Goal: Task Accomplishment & Management: Manage account settings

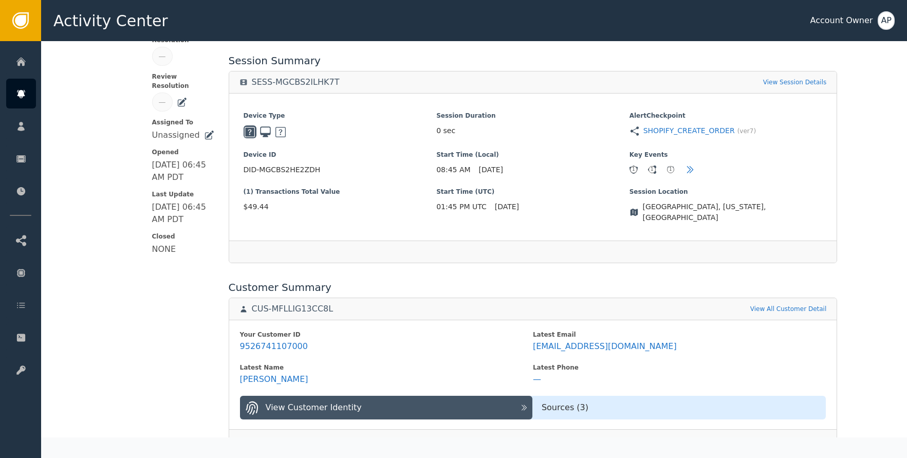
scroll to position [215, 0]
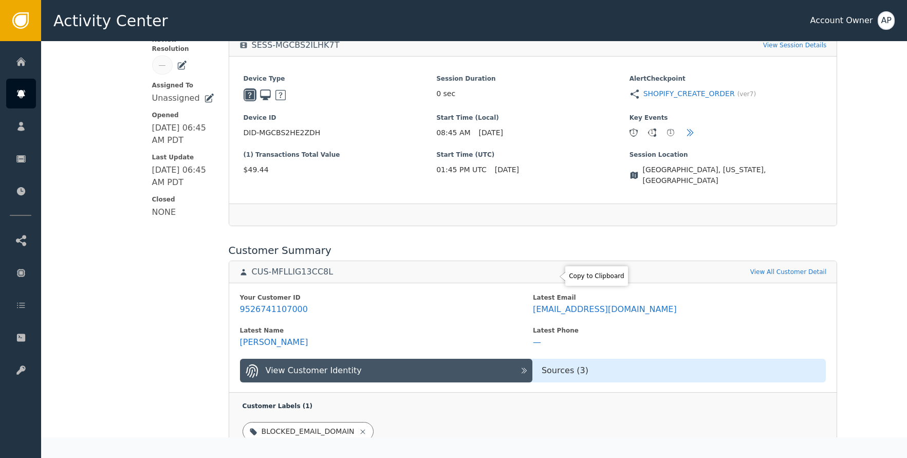
click at [554, 283] on div "Your Customer ID 9526741107000 Latest Email judiththorp@pm.me Latest Name Judit…" at bounding box center [533, 338] width 608 height 110
click at [598, 278] on icon at bounding box center [603, 276] width 10 height 10
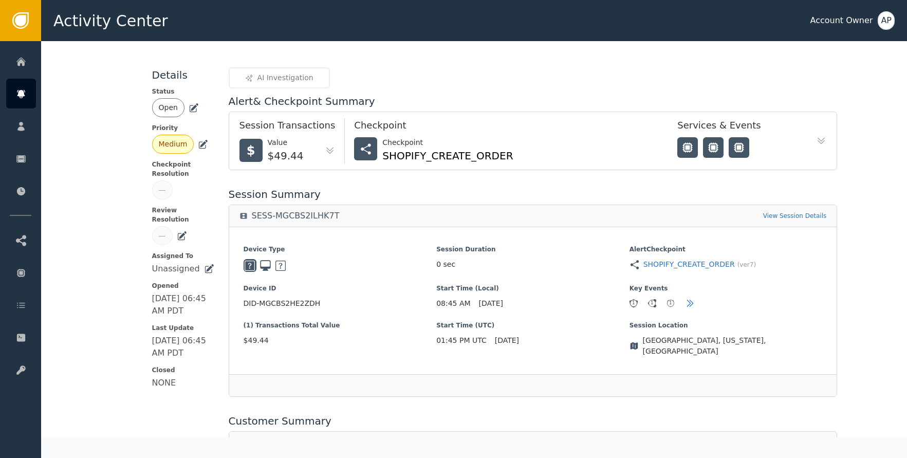
scroll to position [0, 0]
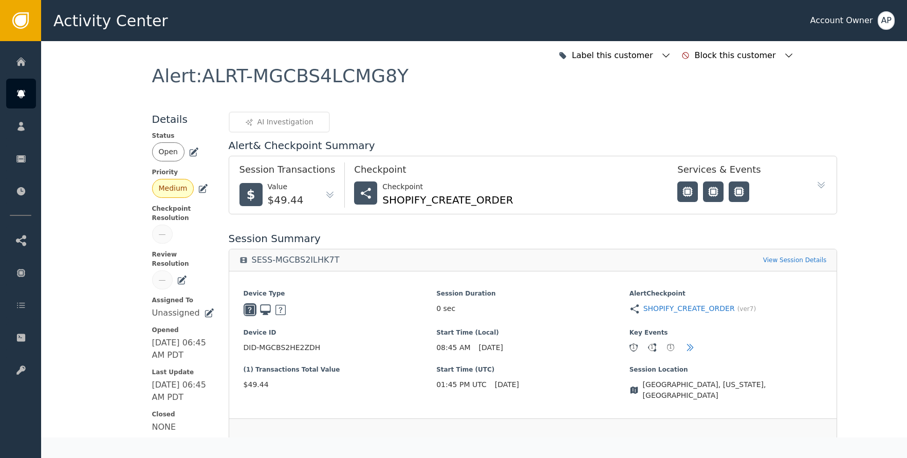
drag, startPoint x: 190, startPoint y: 151, endPoint x: 194, endPoint y: 158, distance: 7.8
click at [191, 151] on icon at bounding box center [194, 150] width 7 height 7
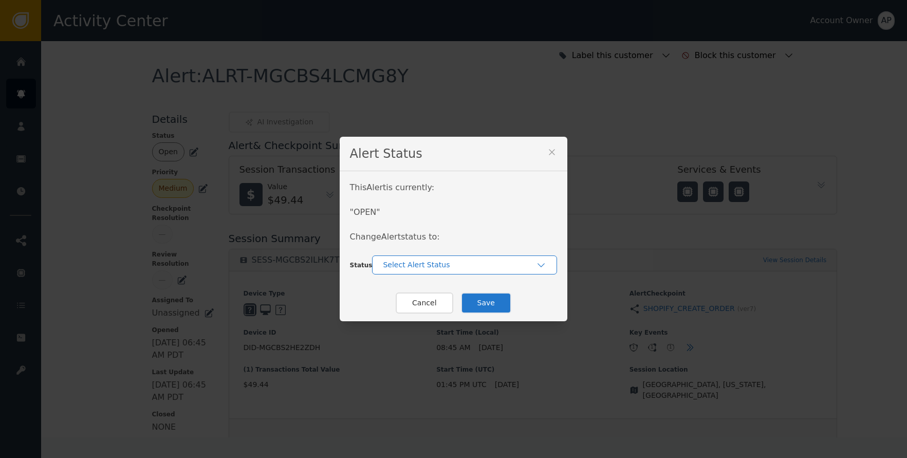
drag, startPoint x: 431, startPoint y: 257, endPoint x: 438, endPoint y: 272, distance: 17.0
click at [431, 258] on div "Select Alert Status" at bounding box center [464, 264] width 185 height 19
click at [452, 305] on div "Closed" at bounding box center [464, 307] width 164 height 11
click at [492, 305] on button "Save" at bounding box center [486, 302] width 50 height 21
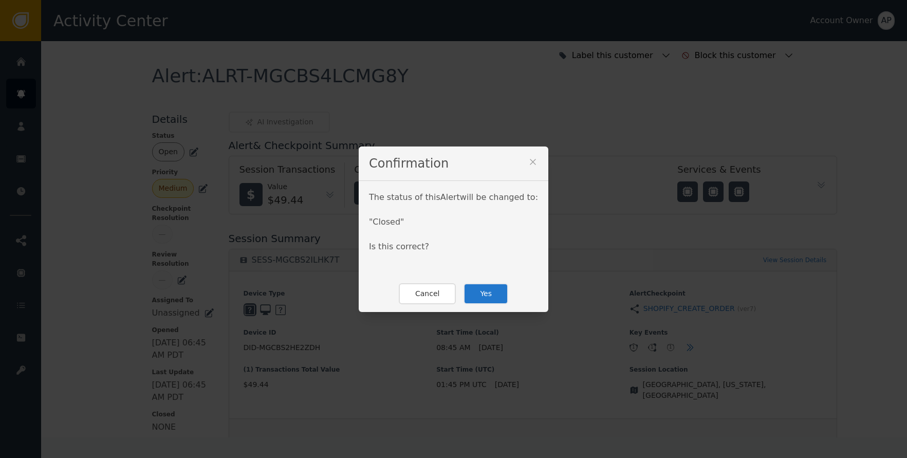
drag, startPoint x: 491, startPoint y: 295, endPoint x: 481, endPoint y: 240, distance: 56.4
click at [491, 294] on button "Yes" at bounding box center [485, 293] width 45 height 21
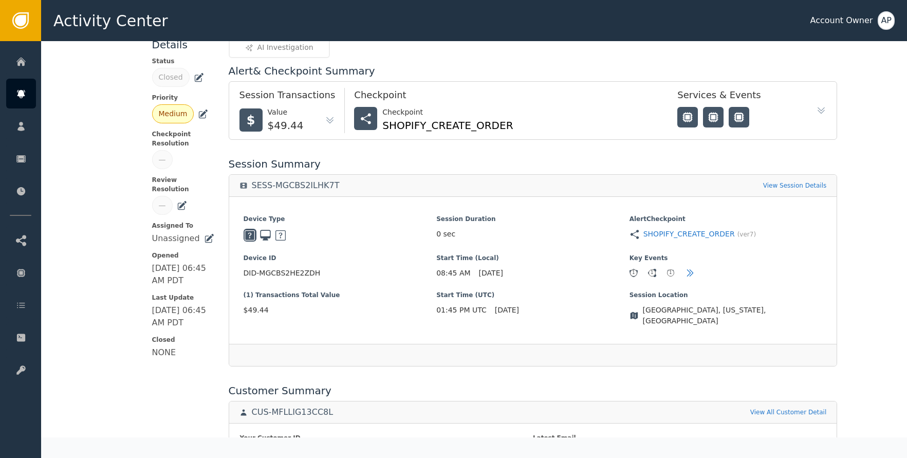
scroll to position [199, 0]
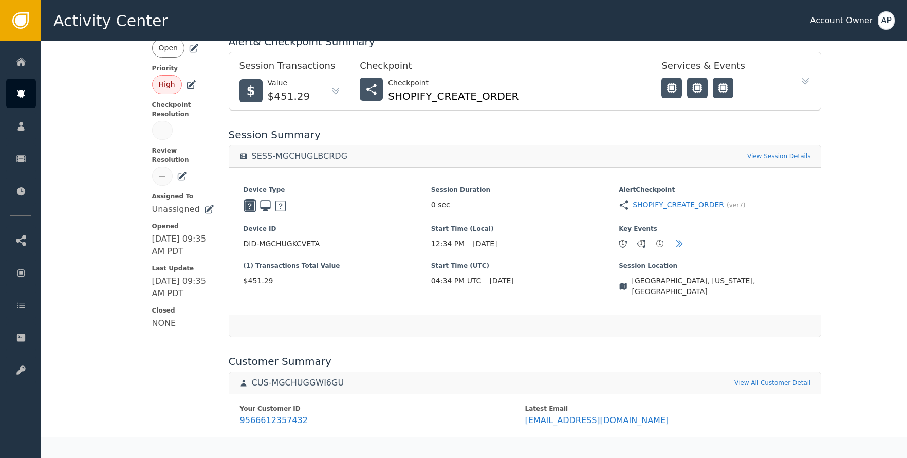
scroll to position [191, 0]
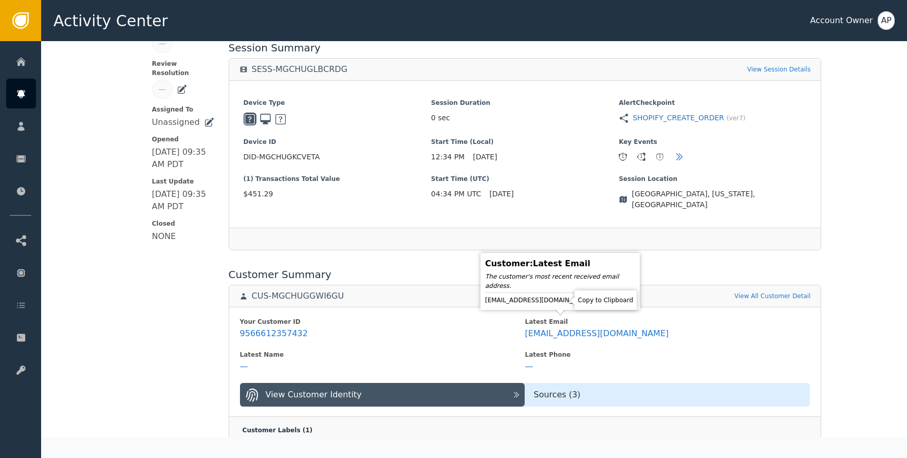
click at [597, 302] on icon at bounding box center [602, 300] width 10 height 10
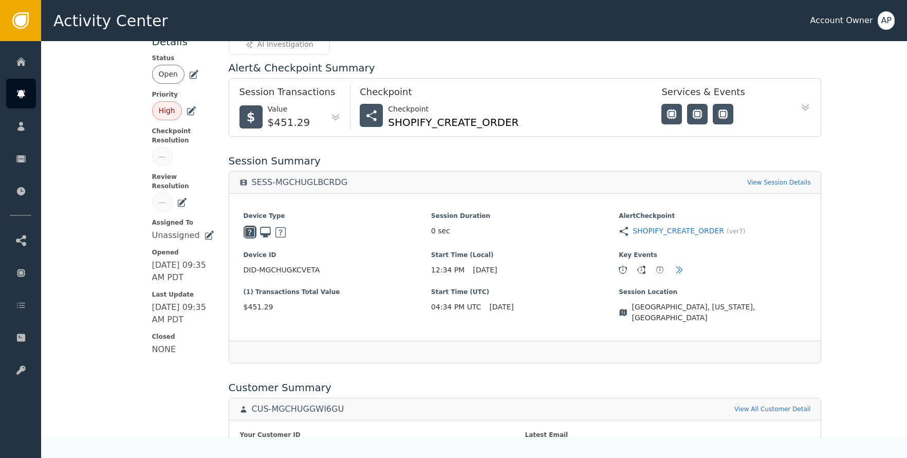
scroll to position [0, 0]
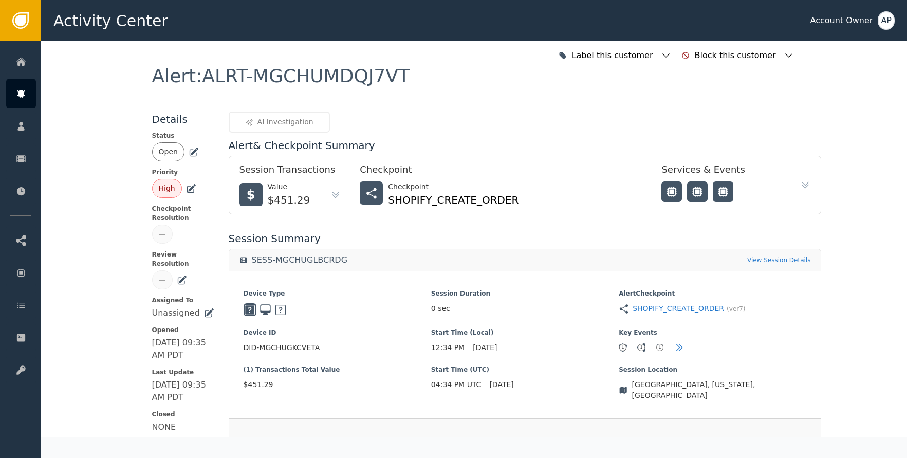
click at [183, 153] on div "Open" at bounding box center [183, 151] width 62 height 19
click at [191, 152] on icon at bounding box center [194, 150] width 7 height 7
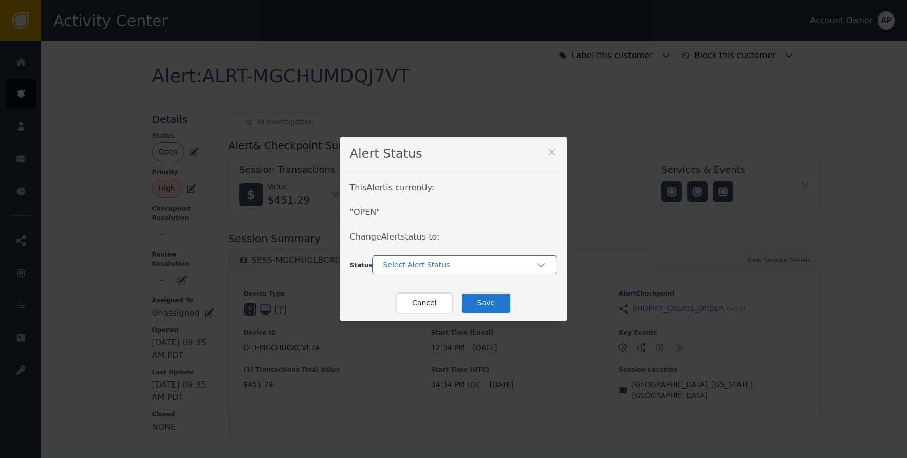
drag, startPoint x: 449, startPoint y: 257, endPoint x: 464, endPoint y: 272, distance: 21.4
click at [459, 265] on div "Select Alert Status" at bounding box center [464, 264] width 185 height 19
drag, startPoint x: 458, startPoint y: 304, endPoint x: 474, endPoint y: 306, distance: 15.5
click at [459, 305] on div "Closed" at bounding box center [464, 307] width 164 height 11
click at [496, 306] on button "Save" at bounding box center [486, 302] width 50 height 21
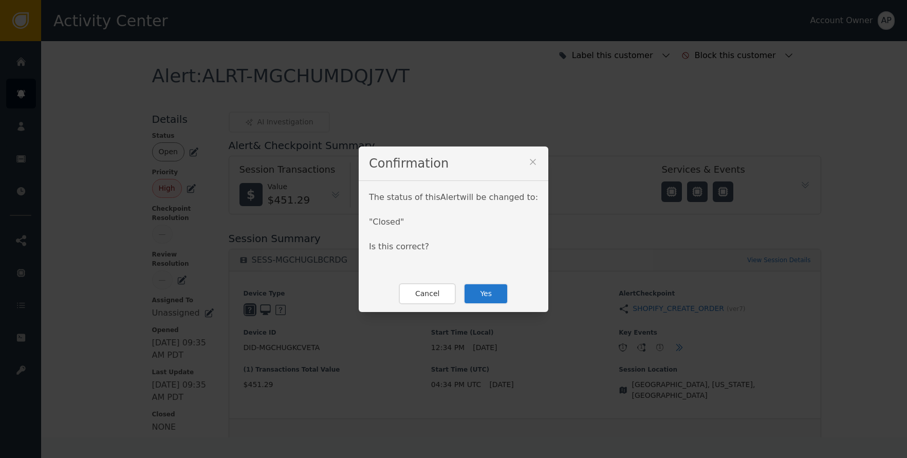
click at [490, 292] on button "Yes" at bounding box center [485, 293] width 45 height 21
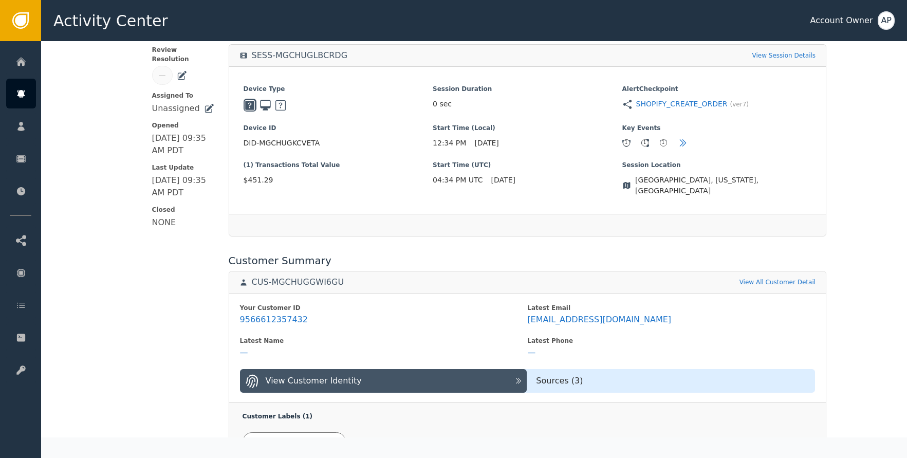
scroll to position [209, 0]
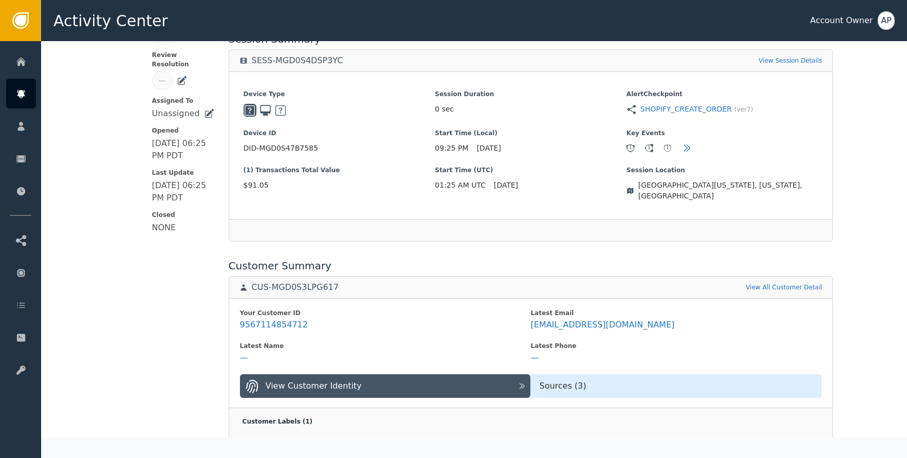
scroll to position [221, 0]
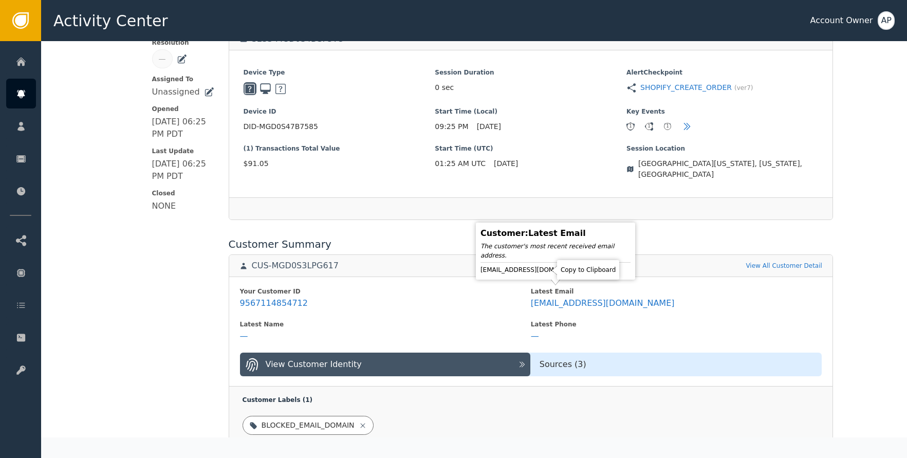
click at [592, 271] on icon at bounding box center [597, 270] width 10 height 10
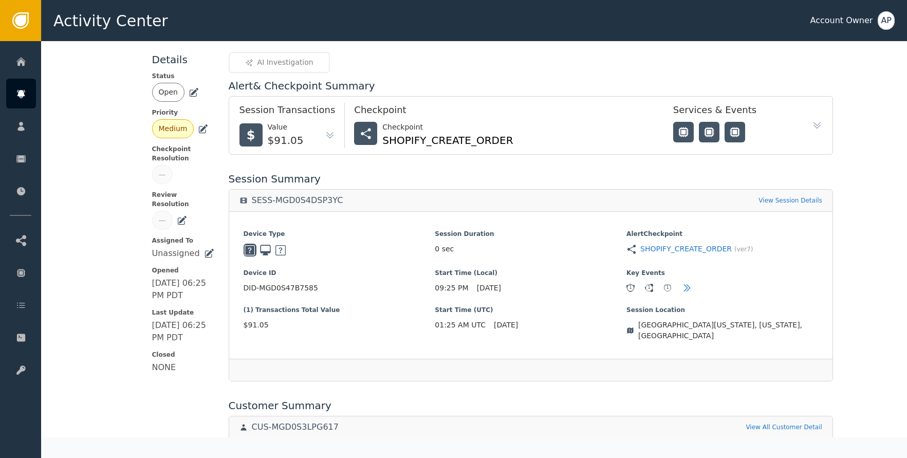
scroll to position [0, 0]
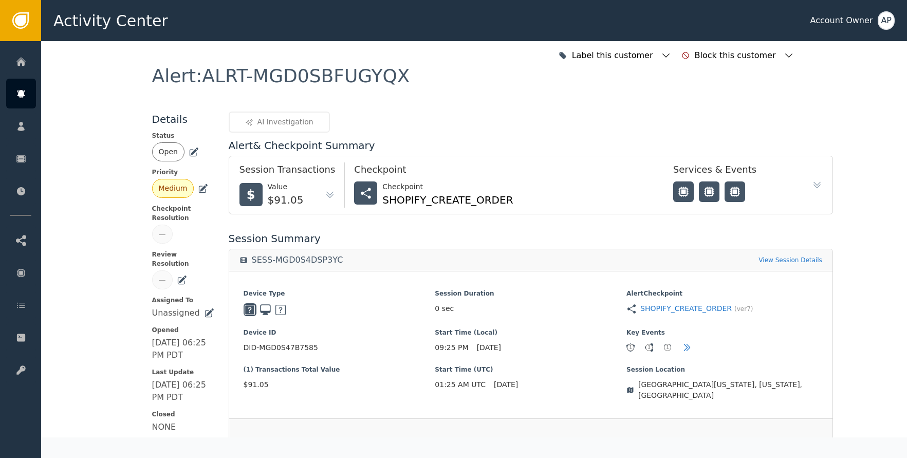
drag, startPoint x: 186, startPoint y: 148, endPoint x: 198, endPoint y: 159, distance: 16.0
click at [190, 149] on icon at bounding box center [193, 152] width 7 height 7
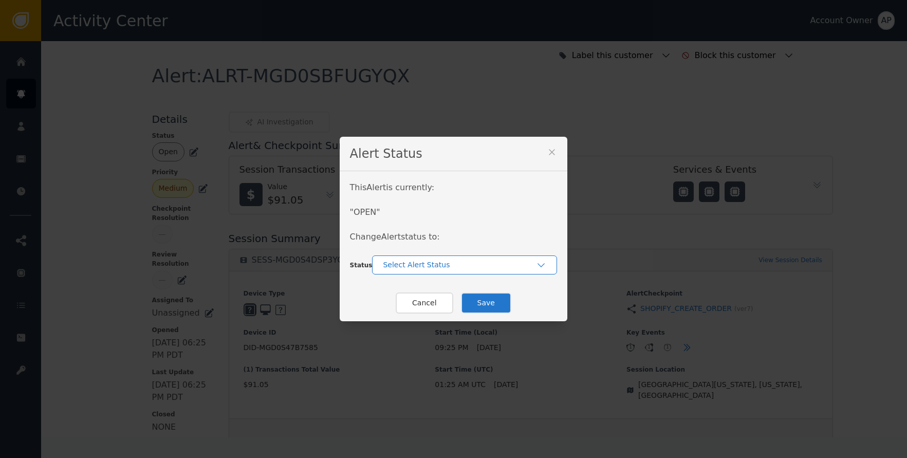
click at [417, 270] on div "Select Alert Status" at bounding box center [464, 264] width 185 height 19
drag, startPoint x: 443, startPoint y: 304, endPoint x: 450, endPoint y: 303, distance: 6.3
click at [443, 304] on div "Closed" at bounding box center [464, 307] width 164 height 11
click at [485, 299] on button "Save" at bounding box center [486, 302] width 50 height 21
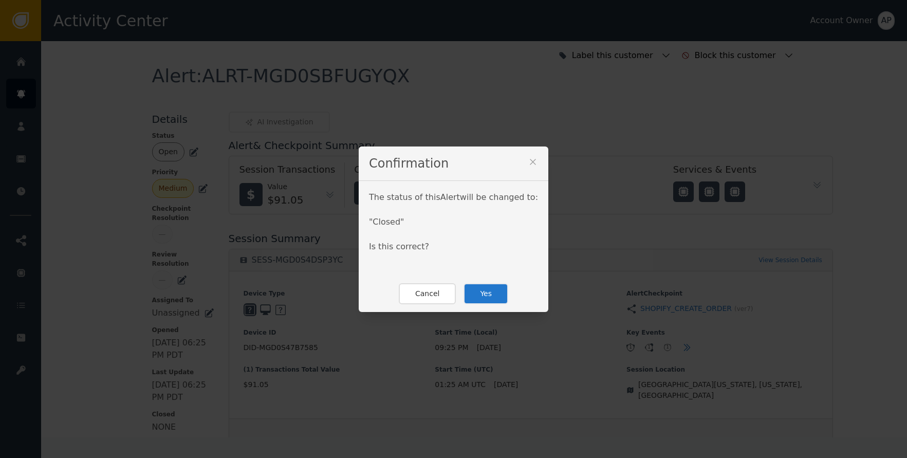
drag, startPoint x: 485, startPoint y: 297, endPoint x: 475, endPoint y: 253, distance: 45.4
click at [485, 297] on button "Yes" at bounding box center [485, 293] width 45 height 21
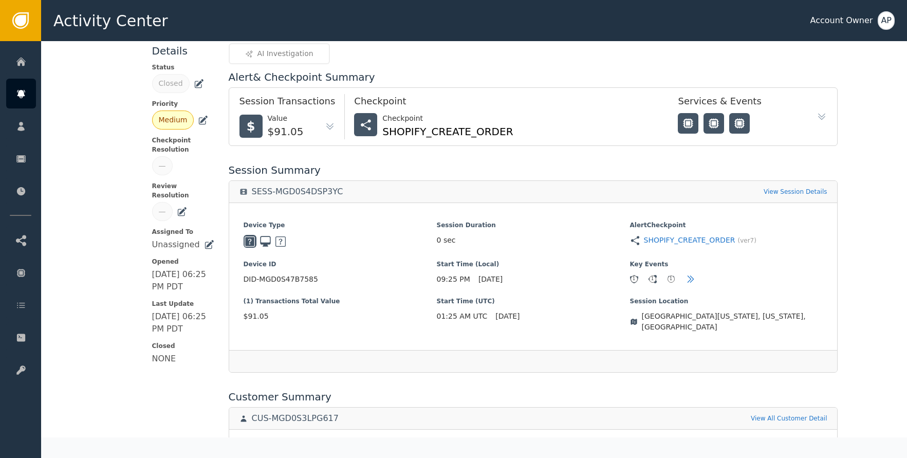
scroll to position [305, 0]
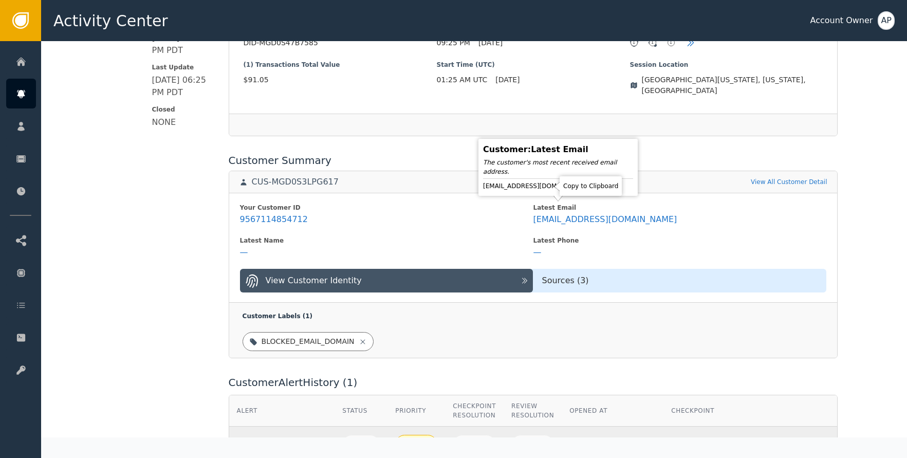
click at [595, 182] on icon at bounding box center [600, 186] width 10 height 10
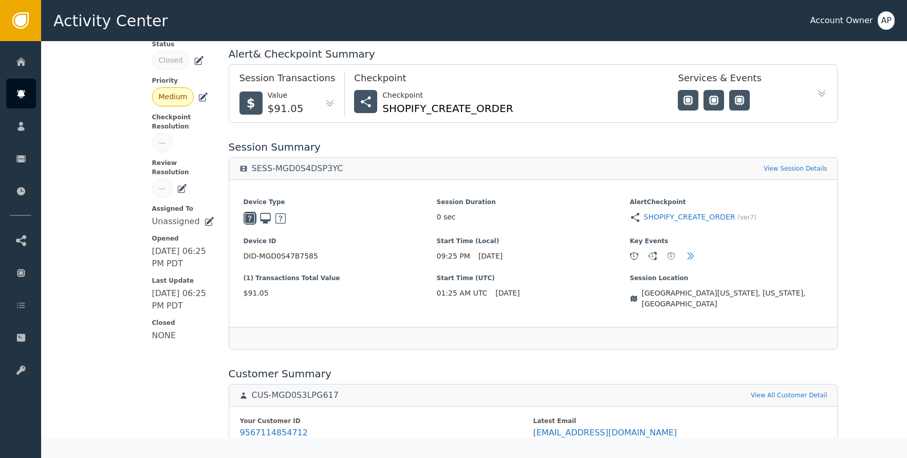
scroll to position [0, 0]
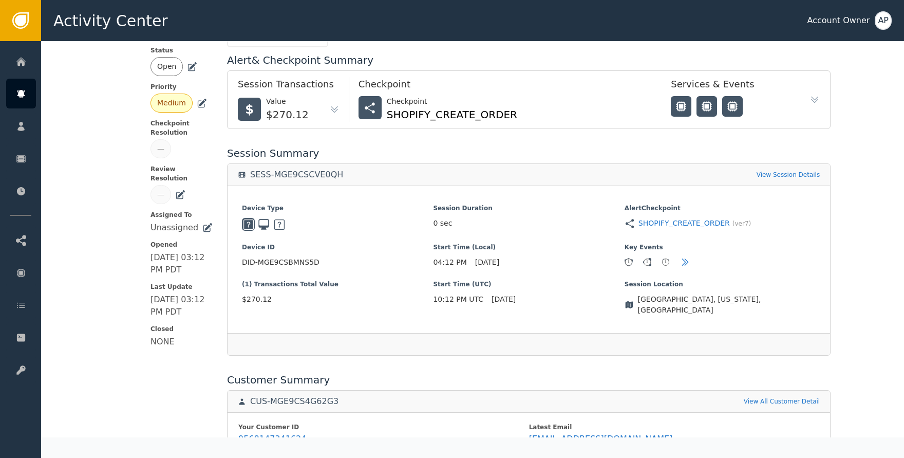
scroll to position [328, 0]
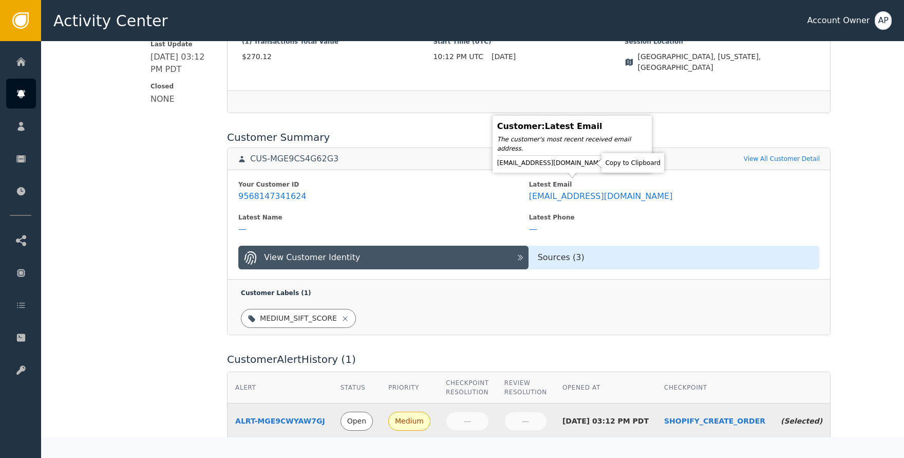
click at [609, 164] on icon at bounding box center [614, 163] width 10 height 10
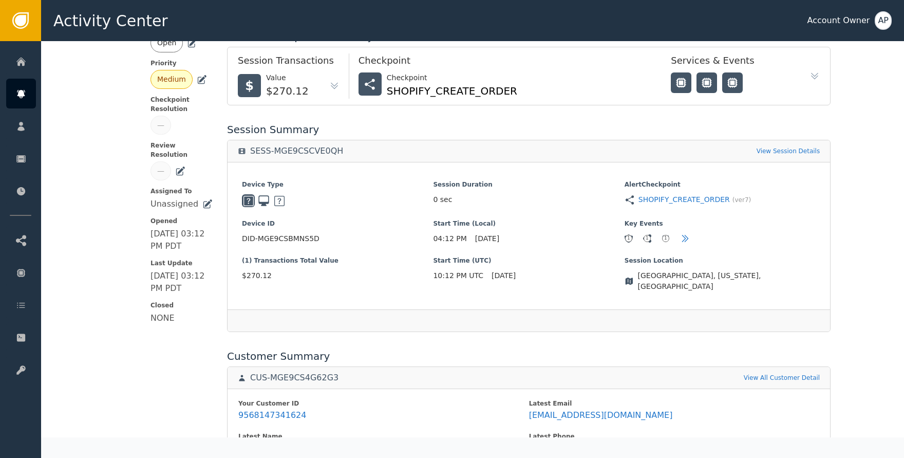
scroll to position [0, 0]
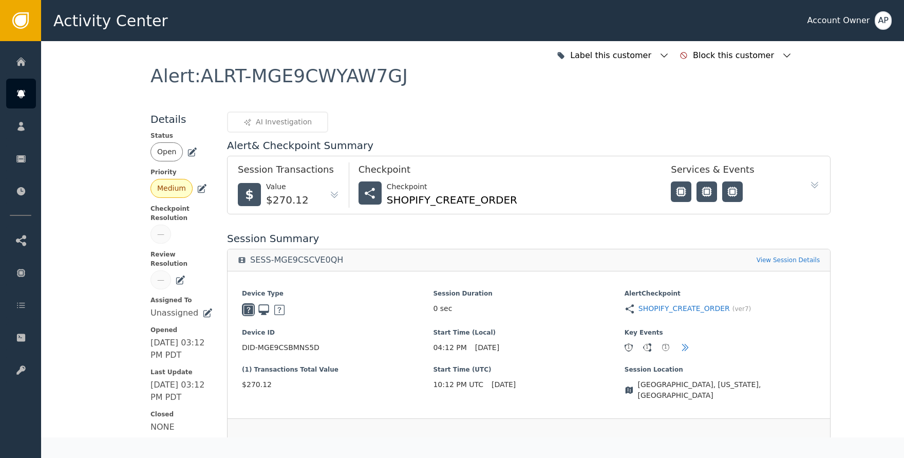
click at [178, 149] on div "Open" at bounding box center [167, 151] width 32 height 19
click at [190, 152] on icon at bounding box center [193, 150] width 7 height 7
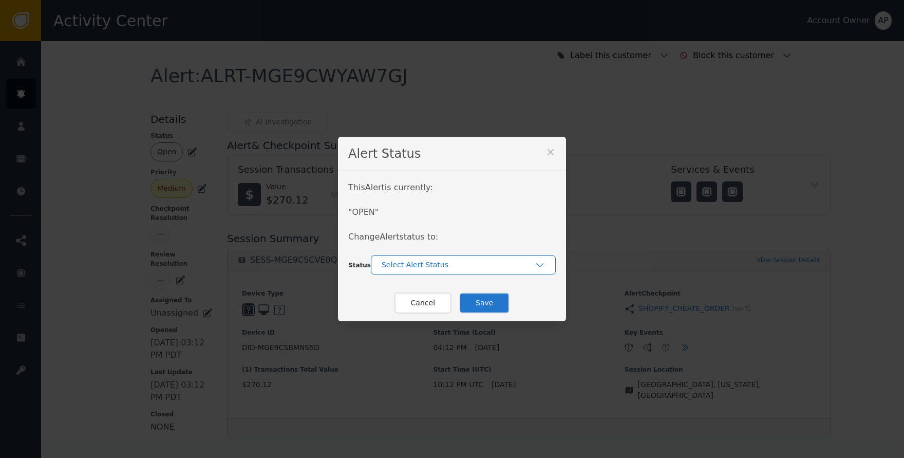
drag, startPoint x: 409, startPoint y: 260, endPoint x: 420, endPoint y: 267, distance: 13.4
click at [410, 261] on div "Select Alert Status" at bounding box center [458, 264] width 153 height 11
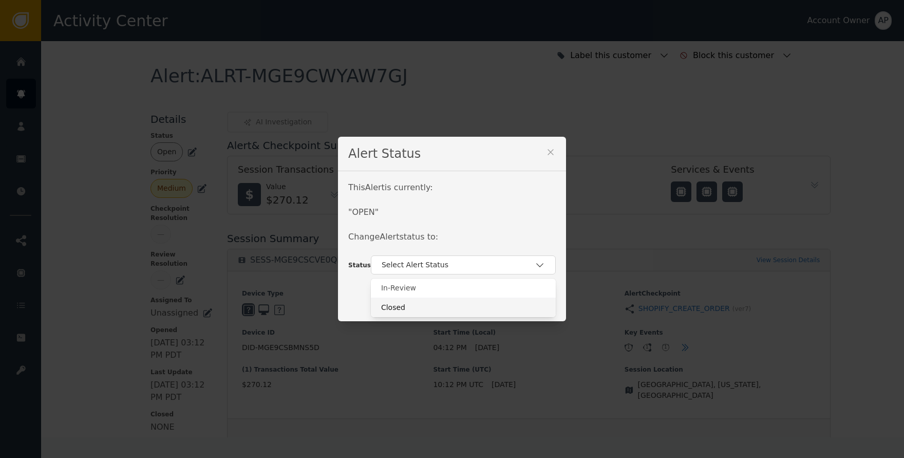
click at [434, 300] on div "Closed" at bounding box center [463, 307] width 185 height 20
click at [476, 302] on button "Save" at bounding box center [484, 302] width 50 height 21
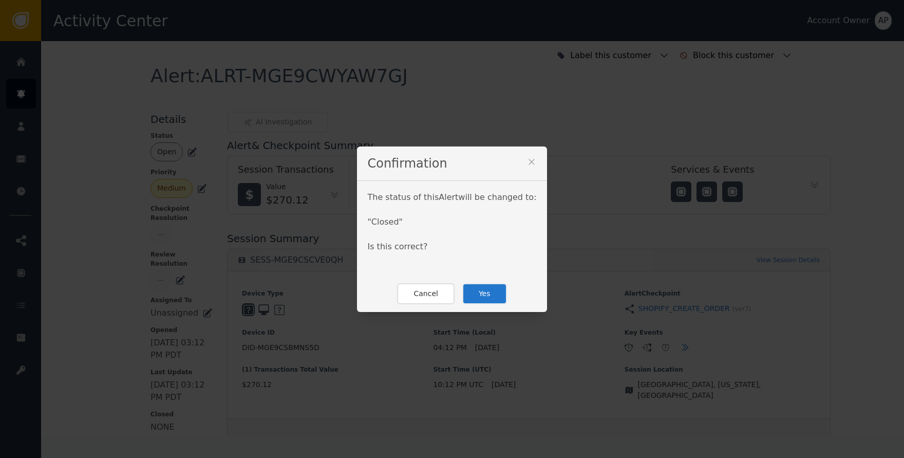
drag, startPoint x: 479, startPoint y: 298, endPoint x: 469, endPoint y: 289, distance: 13.8
click at [476, 296] on button "Yes" at bounding box center [484, 293] width 45 height 21
